Goal: Task Accomplishment & Management: Manage account settings

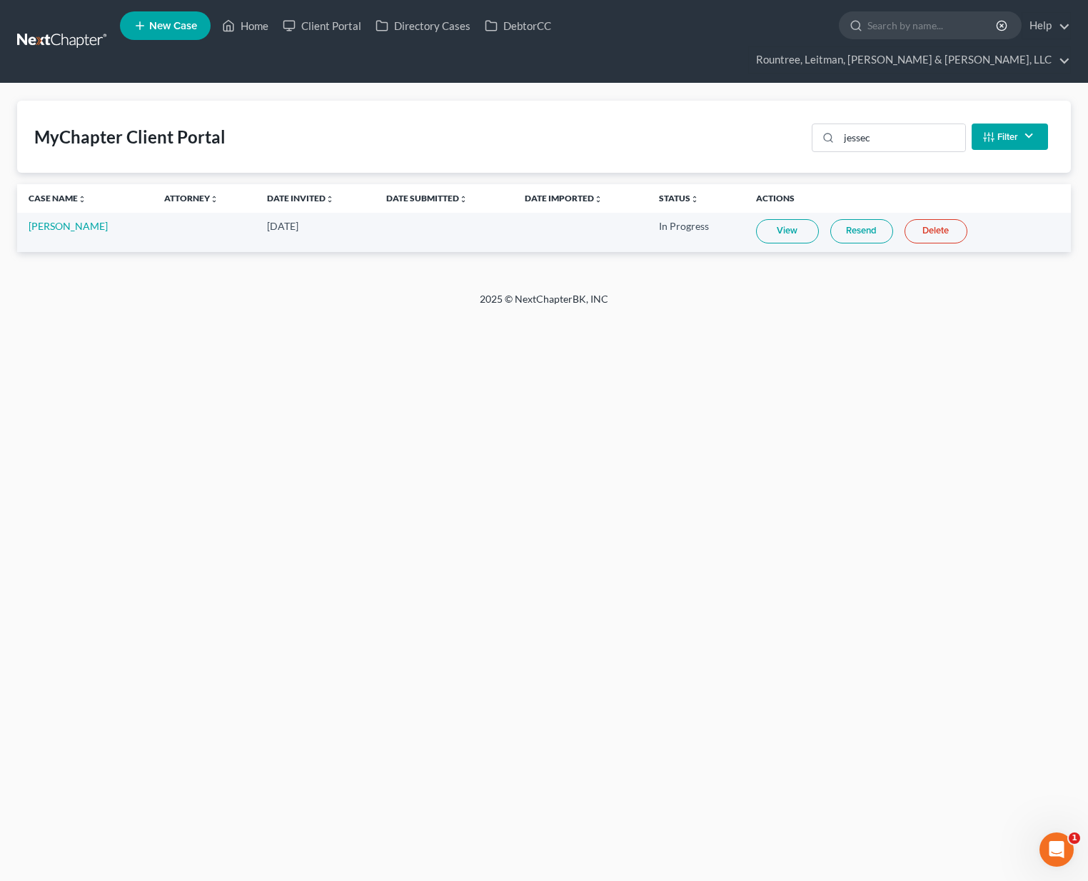
click at [80, 29] on link at bounding box center [62, 42] width 91 height 26
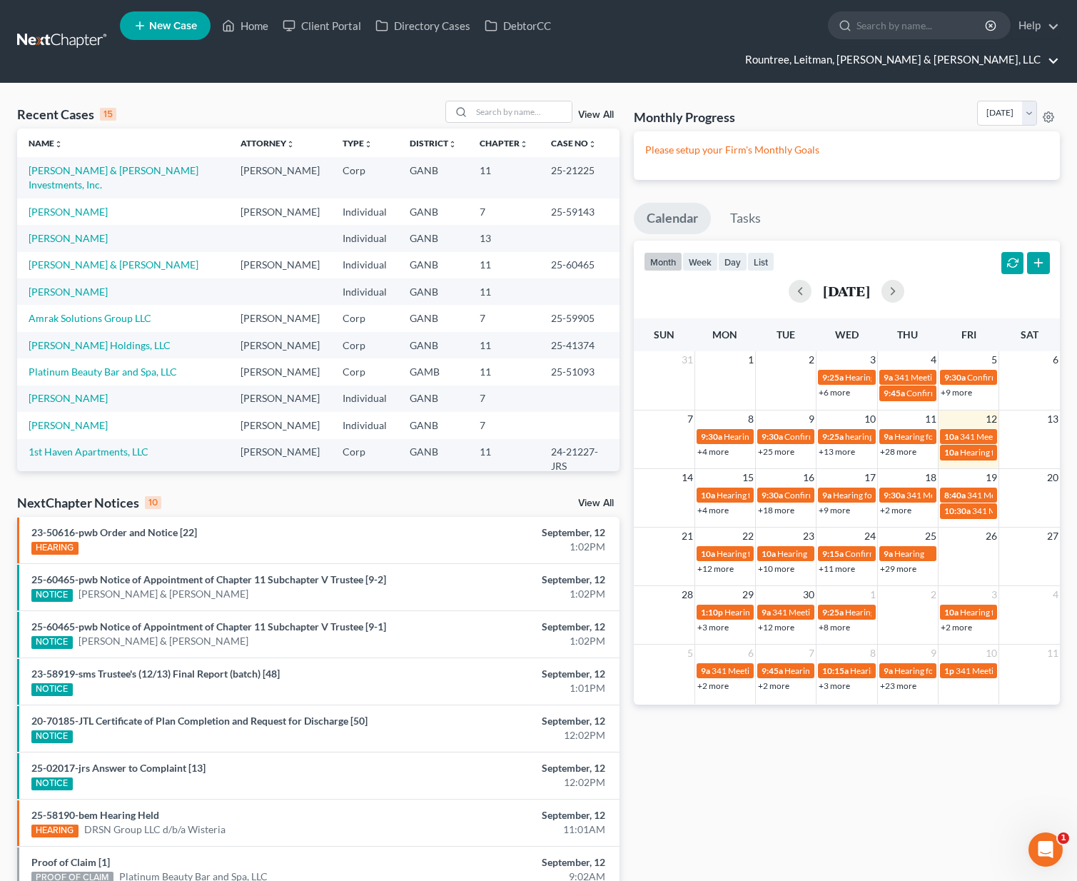
click at [980, 47] on link "Rountree, Leitman, [PERSON_NAME] & [PERSON_NAME], LLC" at bounding box center [898, 60] width 321 height 26
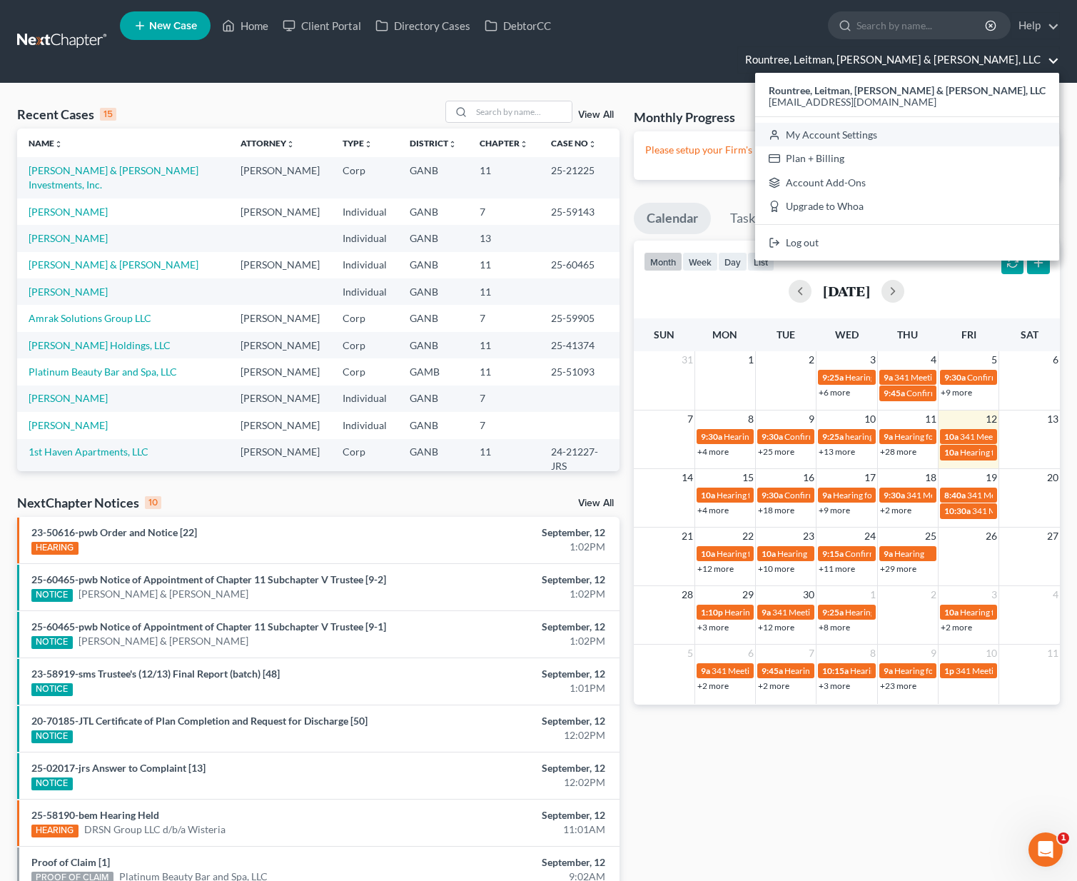
click at [929, 123] on link "My Account Settings" at bounding box center [907, 135] width 304 height 24
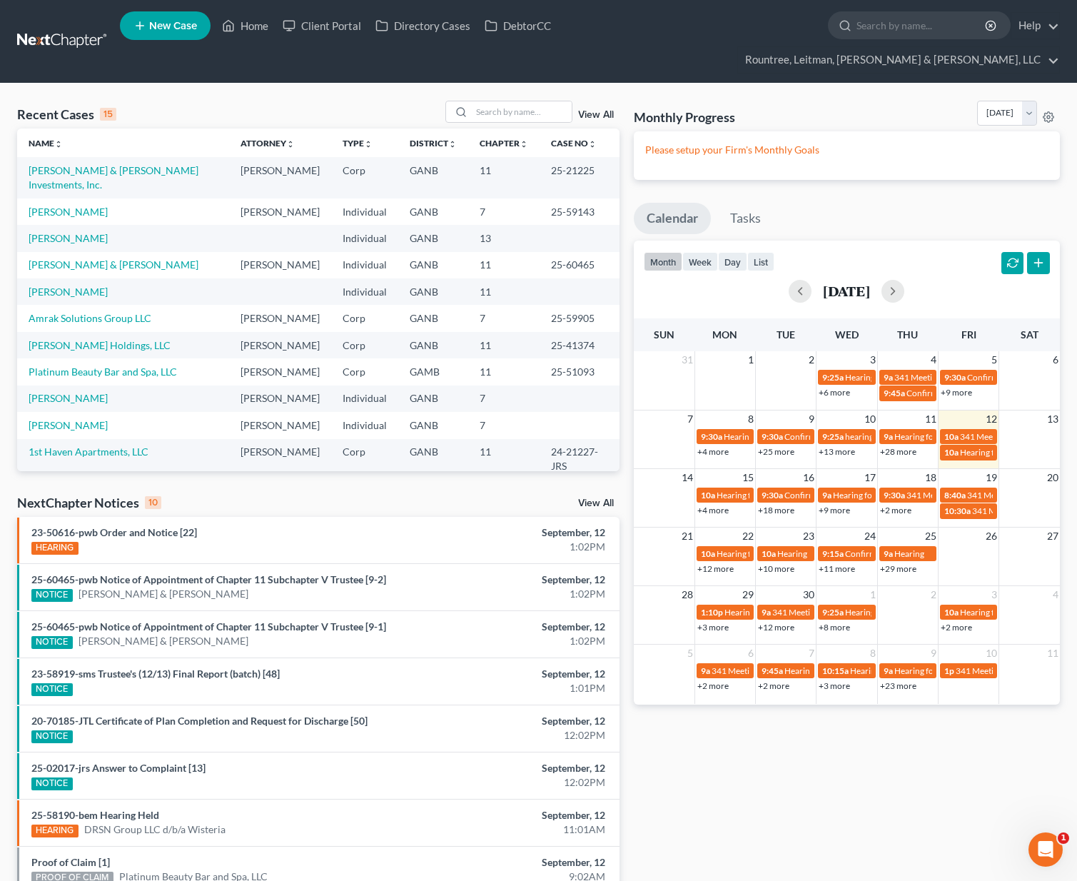
select select "24"
select select "10"
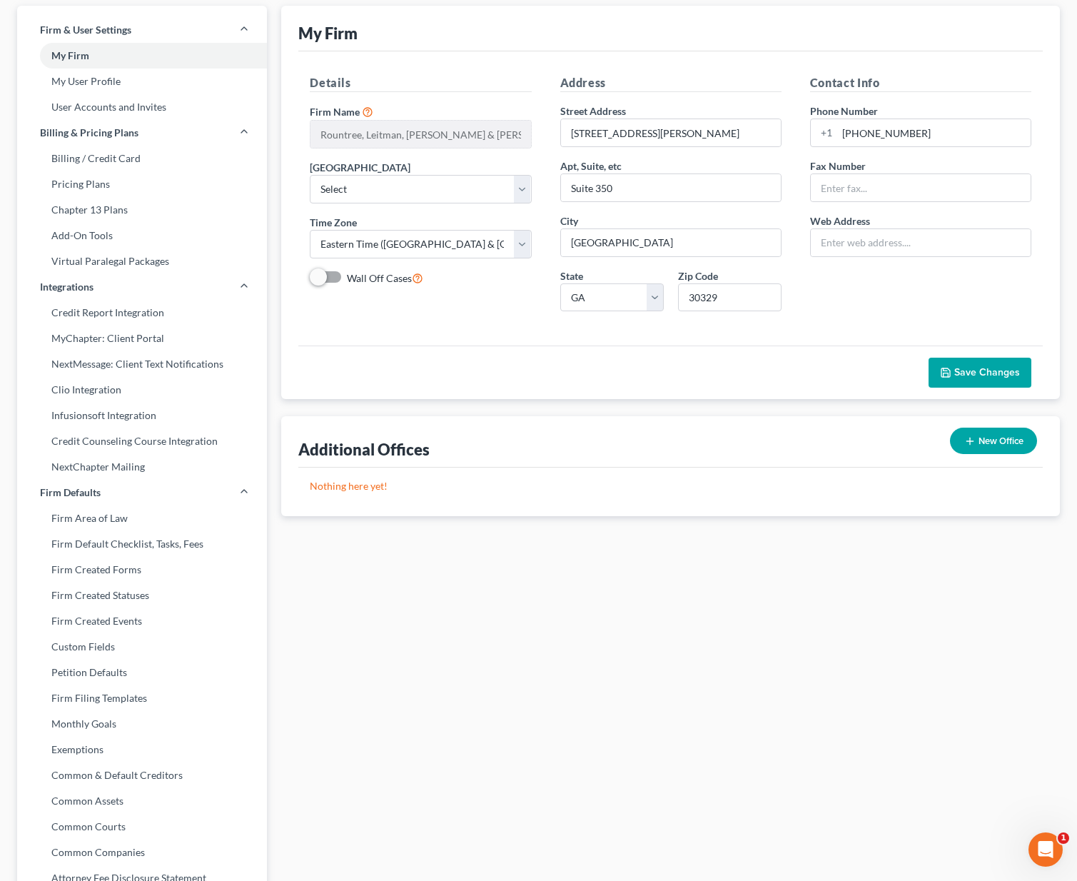
scroll to position [96, 0]
click at [79, 93] on link "User Accounts and Invites" at bounding box center [142, 106] width 250 height 26
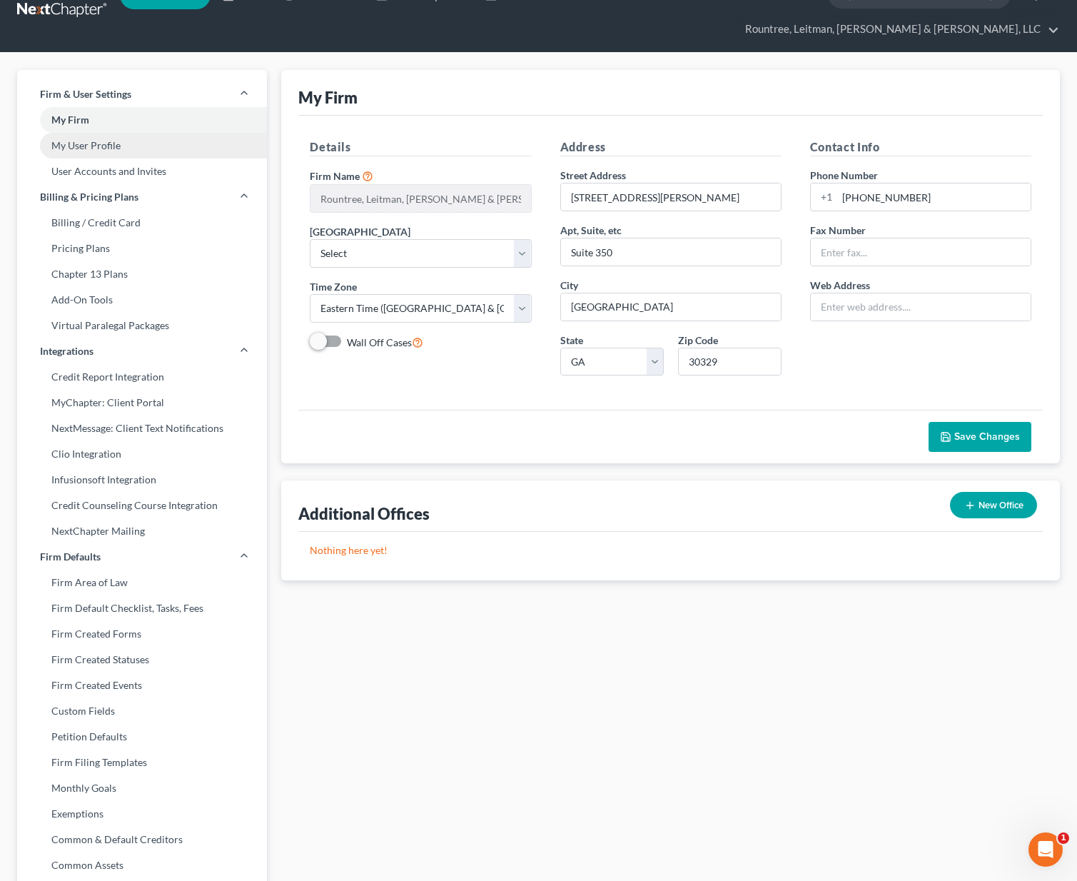
select select "0"
select select "1"
select select "0"
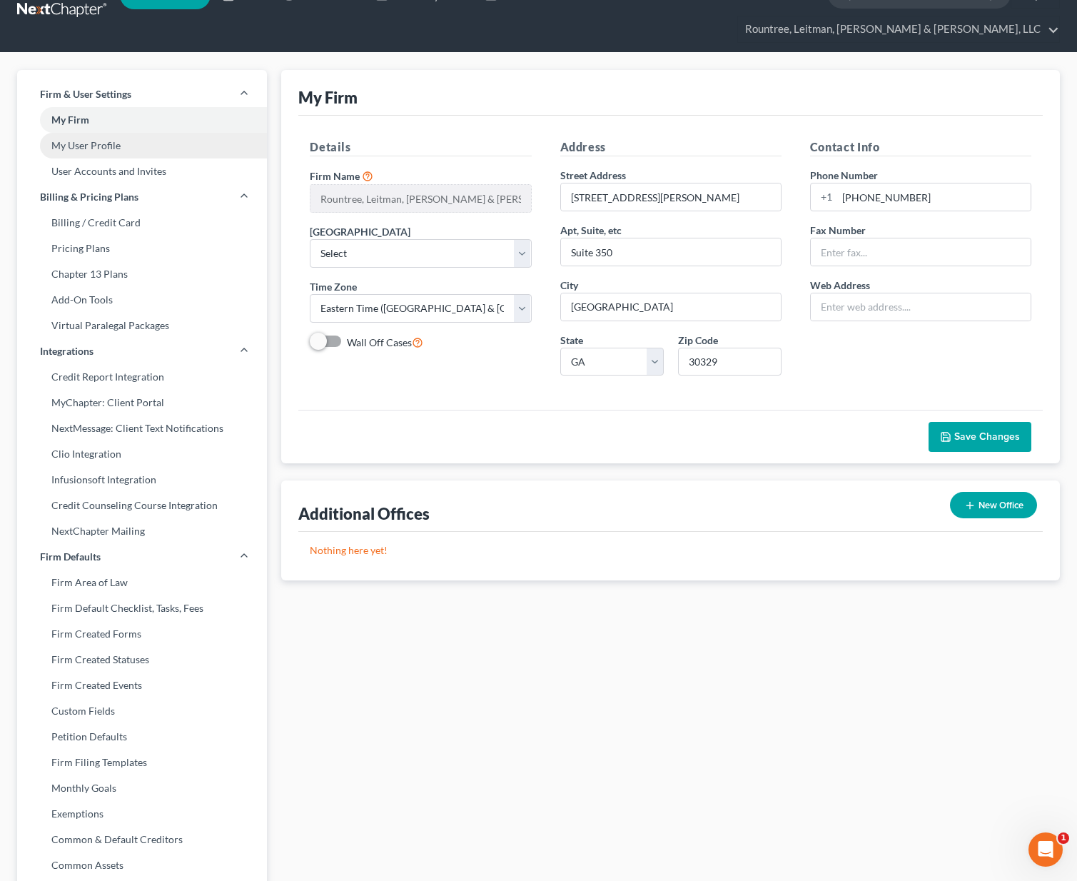
select select "1"
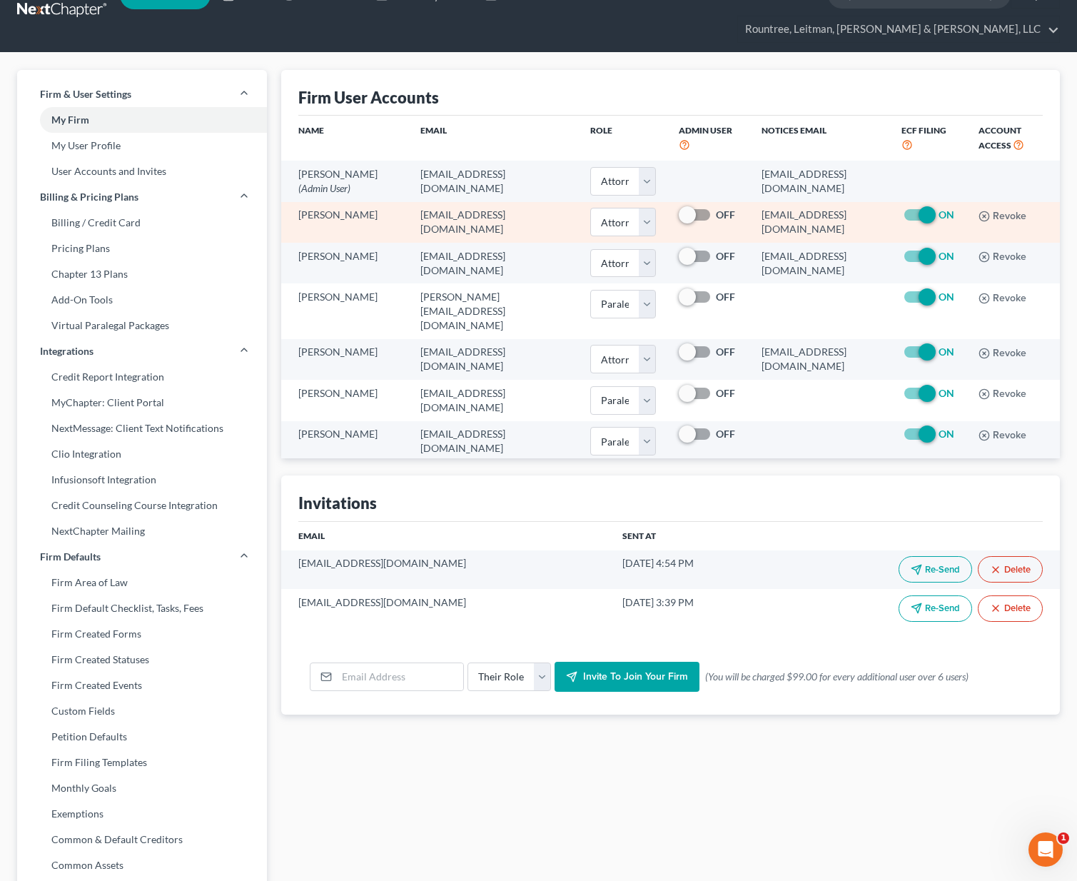
scroll to position [0, 0]
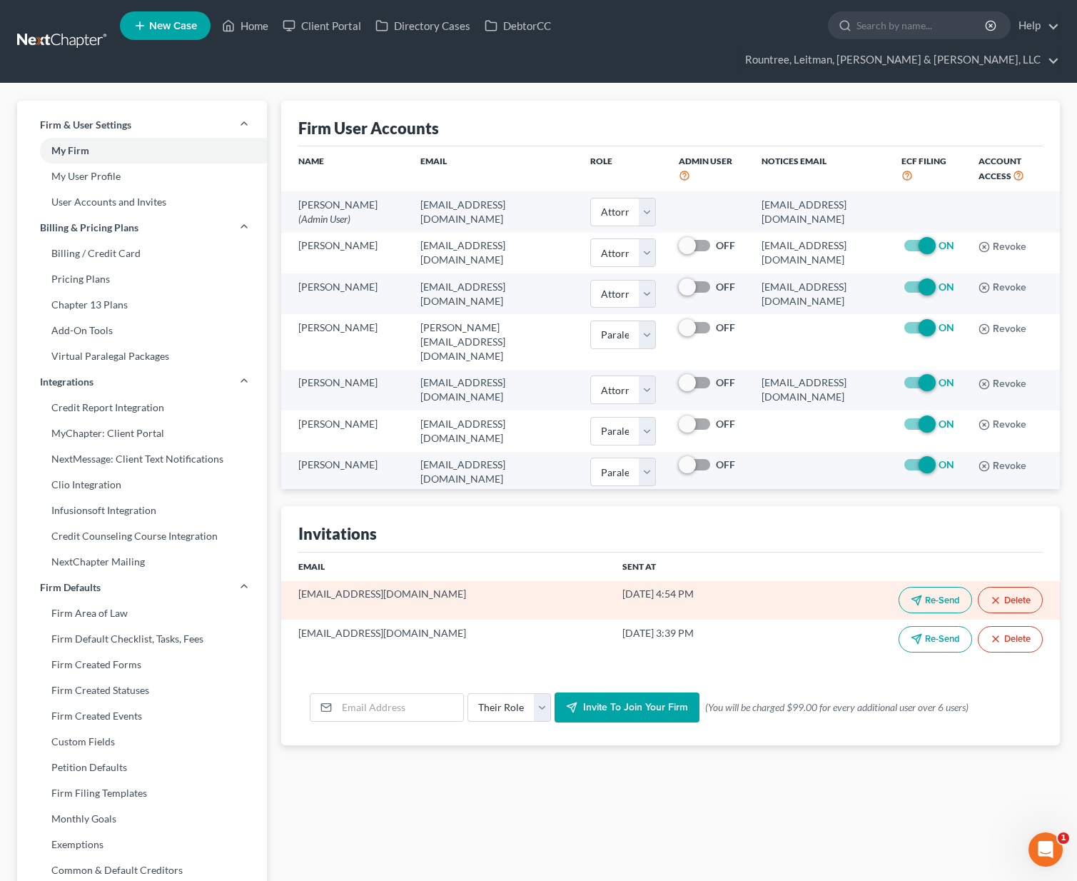
click at [931, 587] on button "Re-Send" at bounding box center [936, 600] width 74 height 26
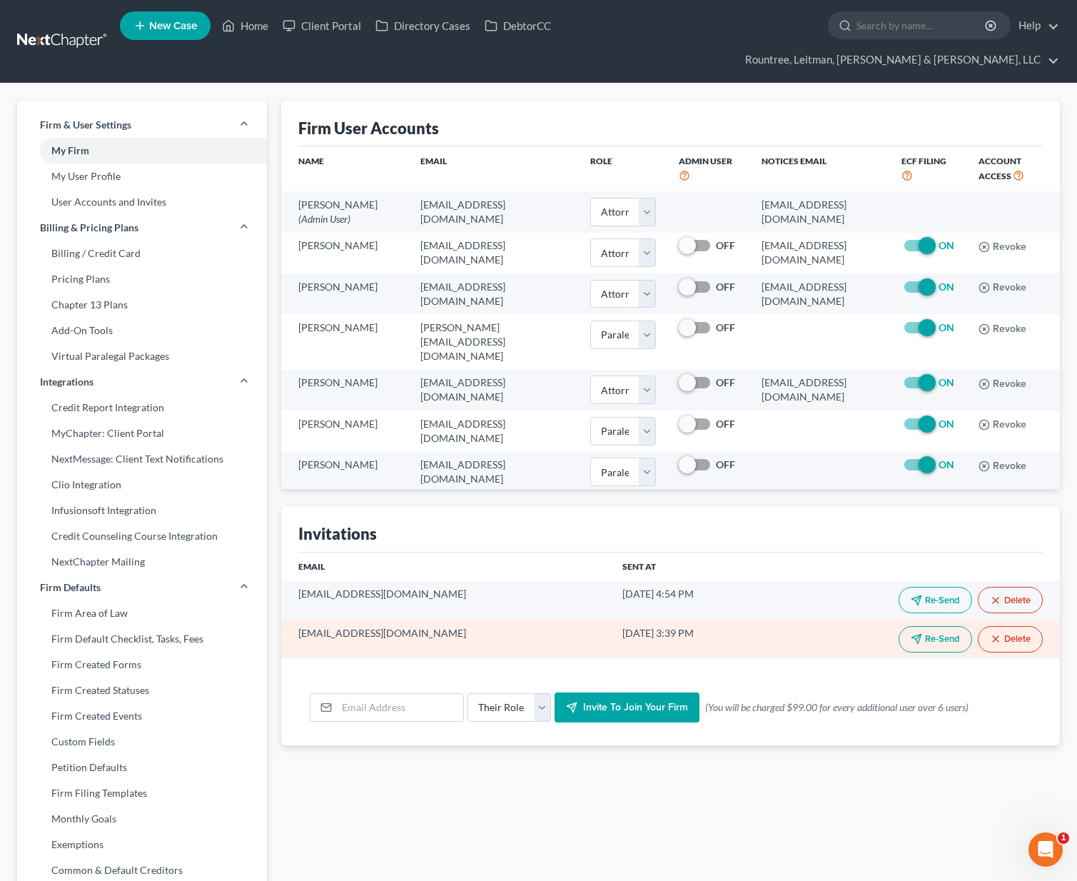
click at [998, 633] on icon "button" at bounding box center [995, 638] width 11 height 11
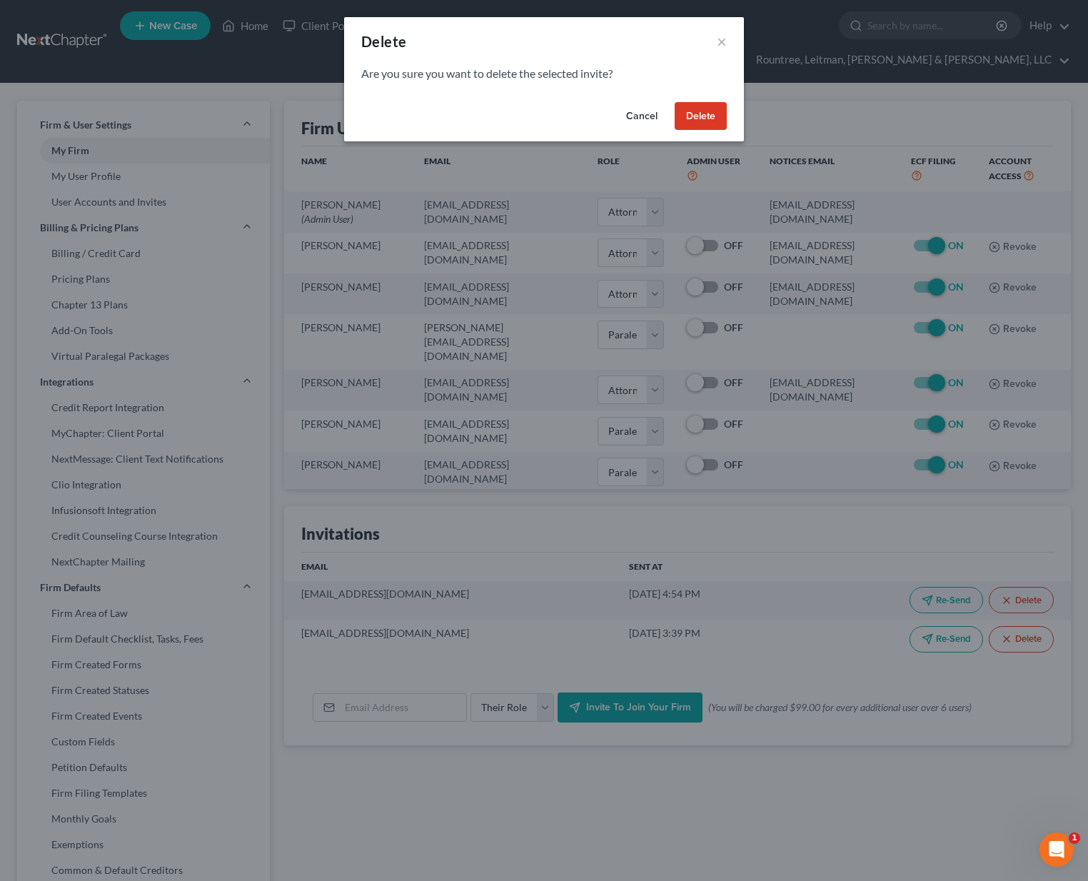
click at [687, 111] on button "Delete" at bounding box center [700, 116] width 52 height 29
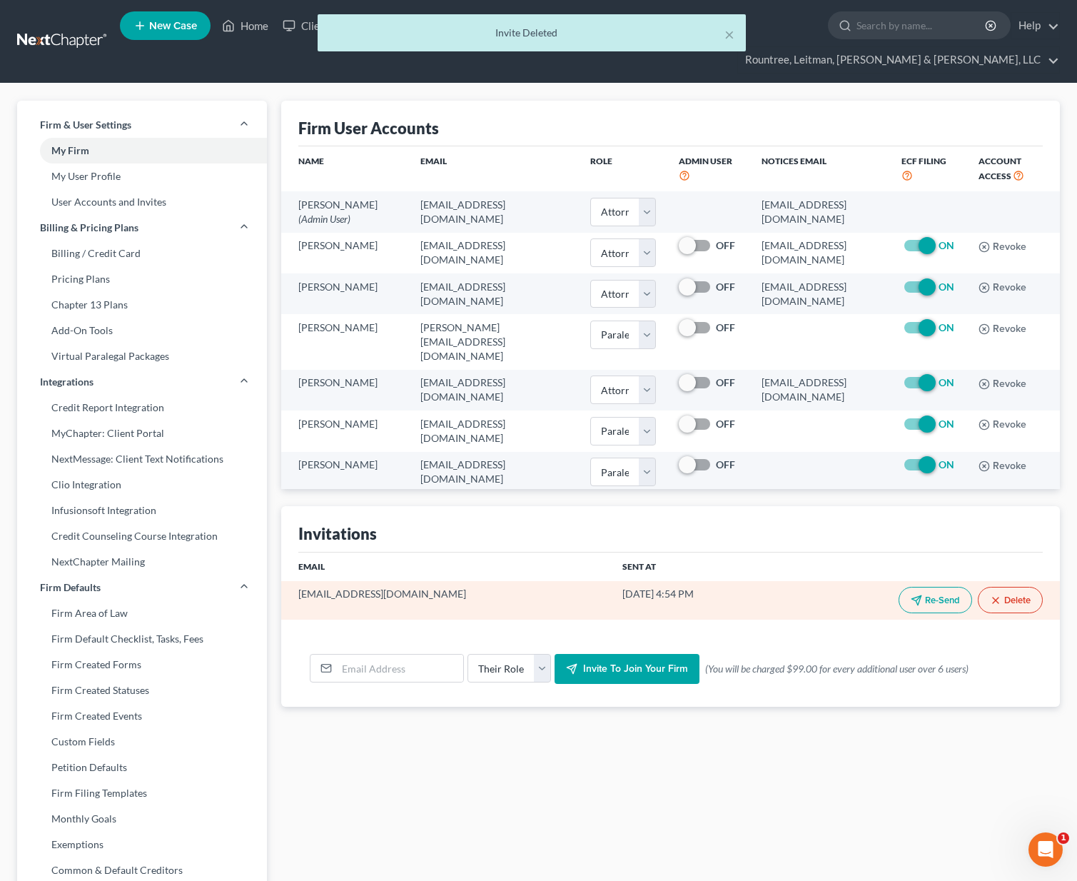
click at [1009, 587] on button "Delete" at bounding box center [1010, 600] width 65 height 26
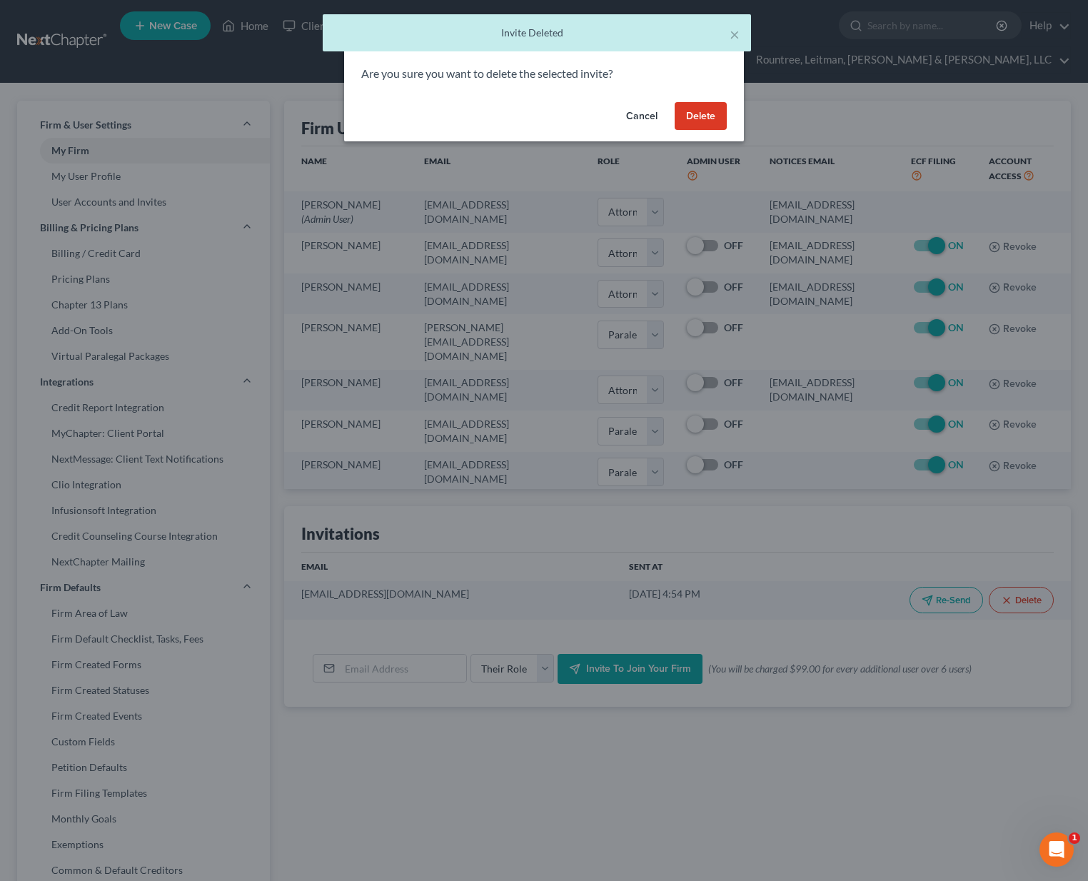
click at [693, 115] on button "Delete" at bounding box center [700, 116] width 52 height 29
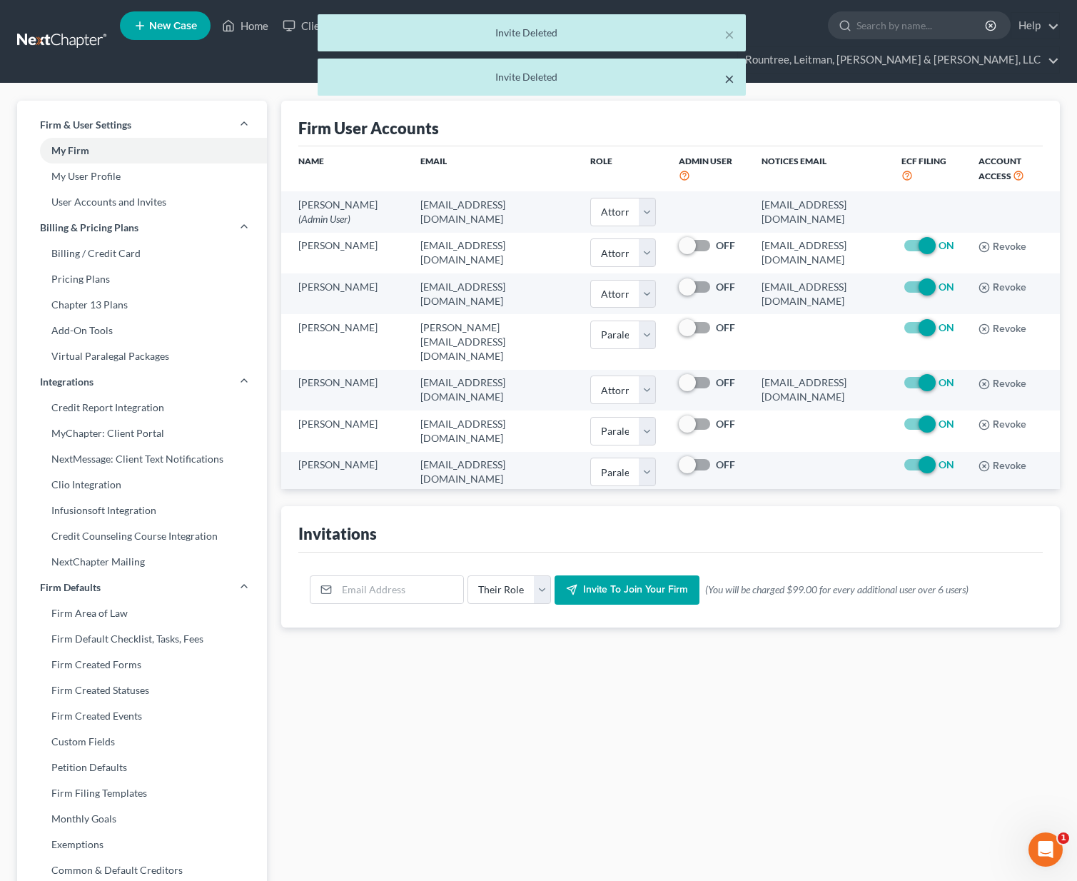
click at [725, 73] on button "×" at bounding box center [729, 78] width 10 height 17
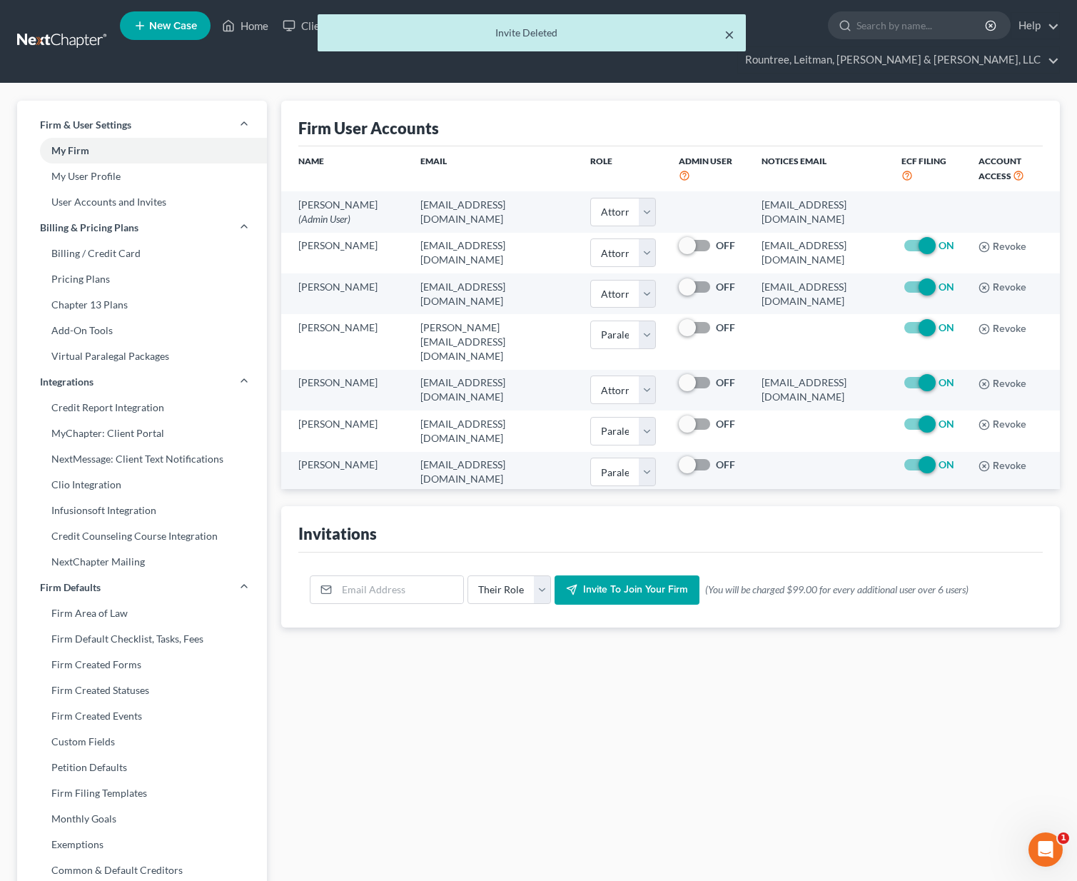
click at [732, 38] on button "×" at bounding box center [729, 34] width 10 height 17
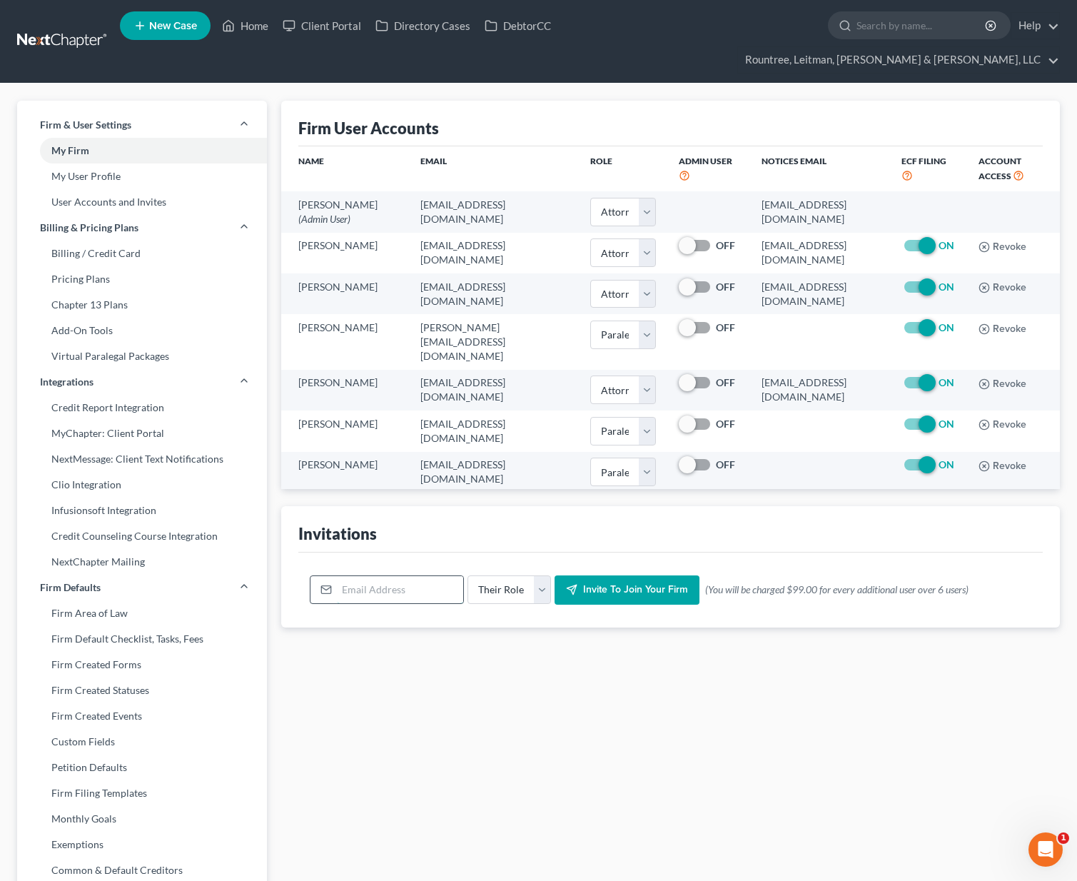
click at [368, 576] on input "email" at bounding box center [400, 589] width 126 height 27
type input "[EMAIL_ADDRESS][DOMAIN_NAME]"
click at [496, 575] on select "Their Role Attorney Paralegal Assistant" at bounding box center [509, 589] width 84 height 29
select select "paralegal"
click at [467, 575] on select "Their Role Attorney Paralegal Assistant" at bounding box center [509, 589] width 84 height 29
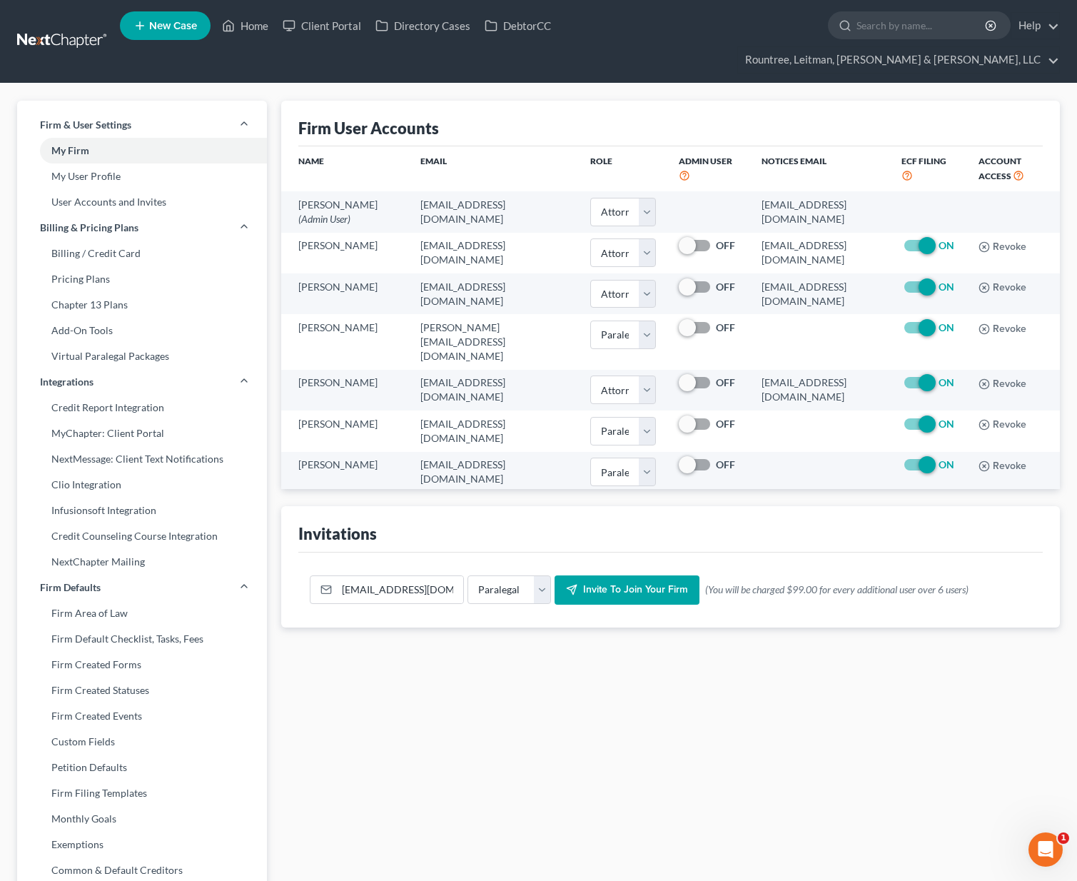
click at [611, 584] on span "Invite to join your firm" at bounding box center [635, 590] width 105 height 12
